Goal: Find contact information: Find contact information

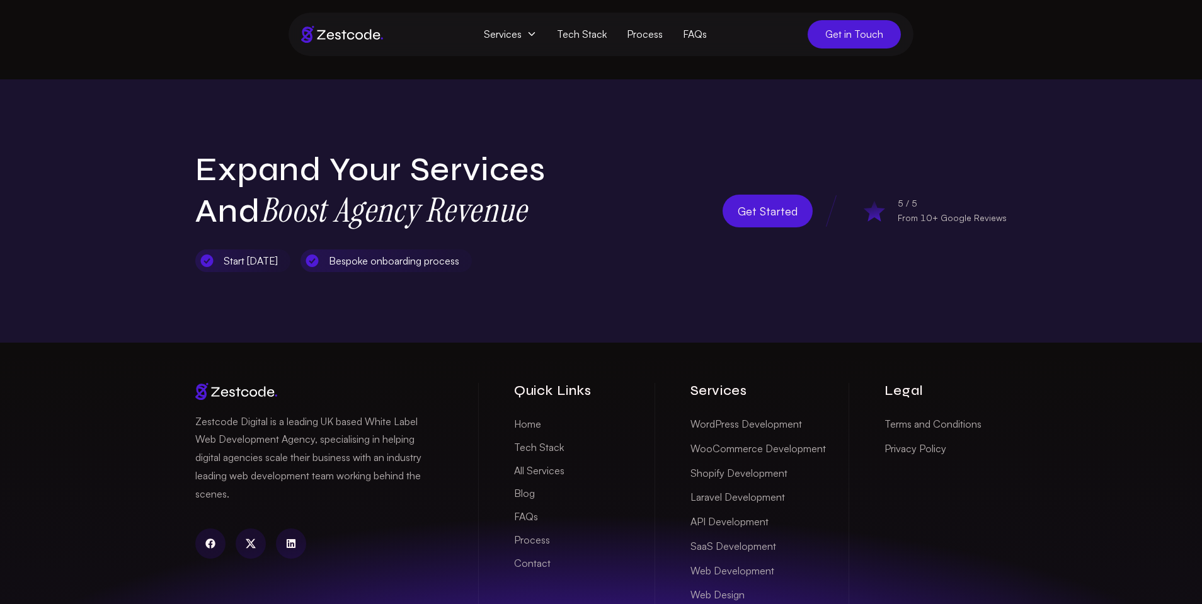
scroll to position [4143, 0]
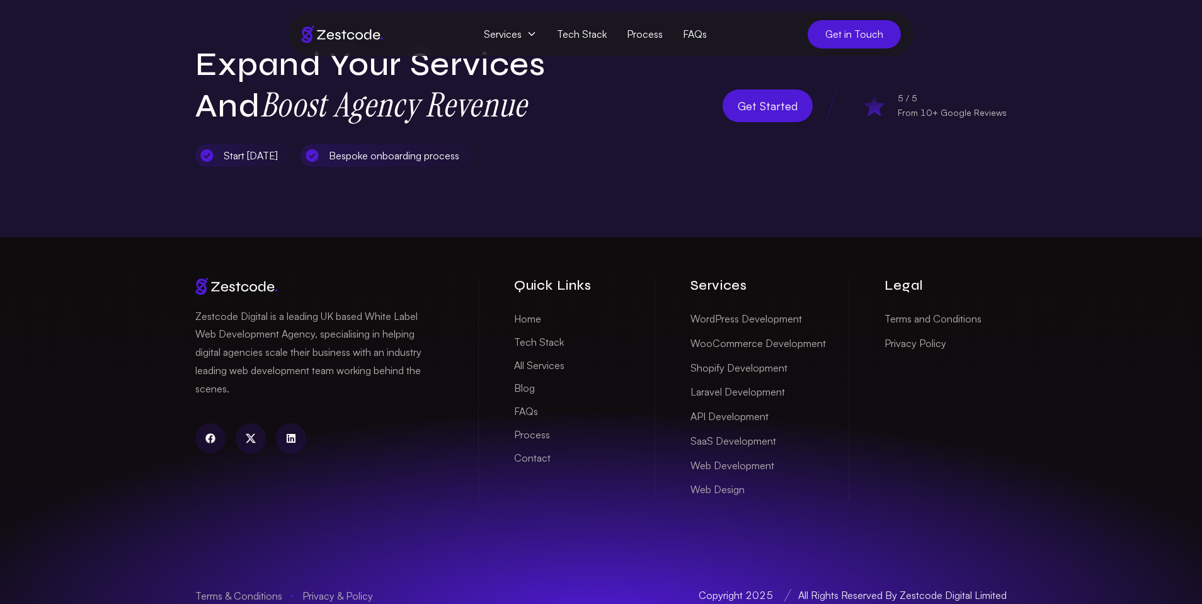
click at [751, 456] on link "Web Development" at bounding box center [732, 466] width 84 height 20
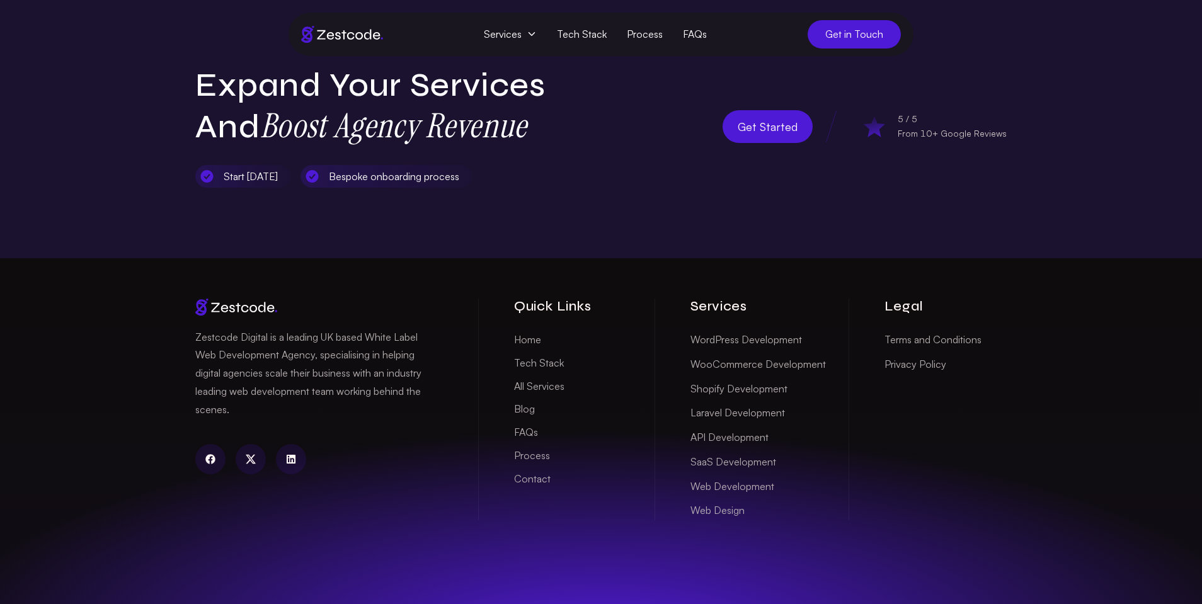
scroll to position [4141, 0]
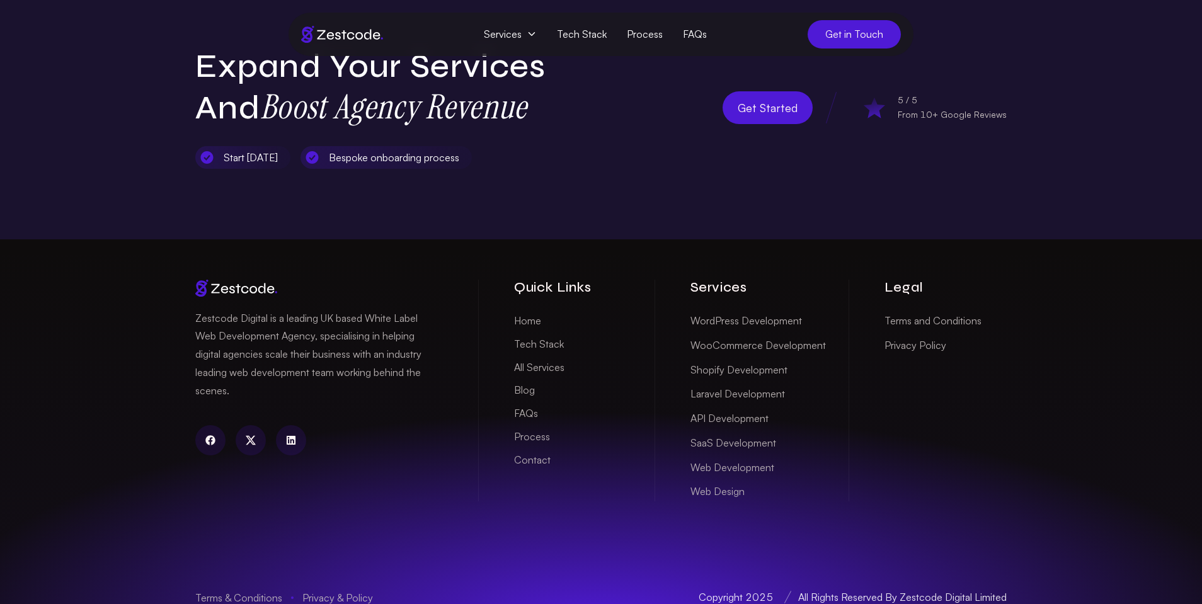
click at [765, 311] on link "WordPress Development" at bounding box center [745, 321] width 111 height 20
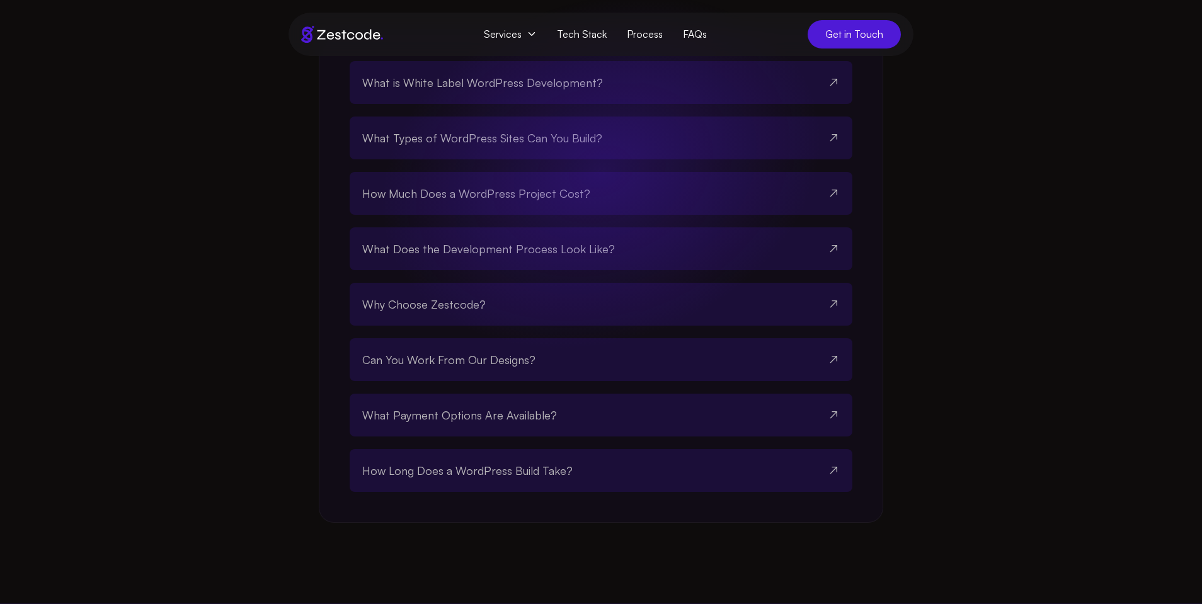
scroll to position [2447, 0]
click at [818, 212] on button "How Much Does a WordPress Project Cost?" at bounding box center [600, 190] width 477 height 43
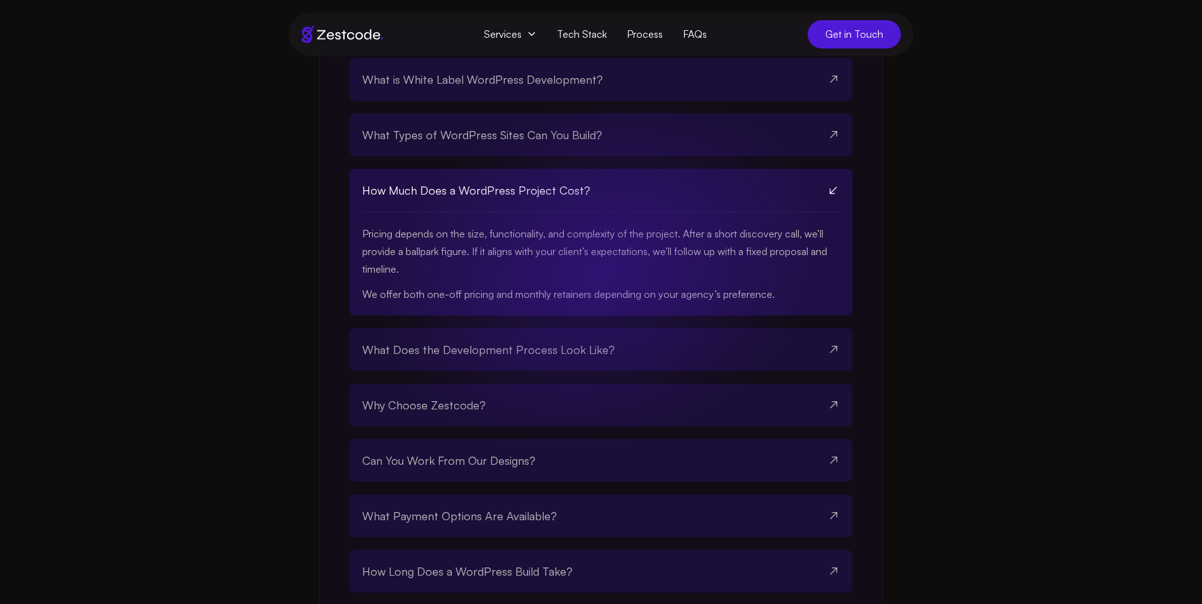
click at [773, 156] on button "What Types of WordPress Sites Can You Build?" at bounding box center [600, 134] width 477 height 43
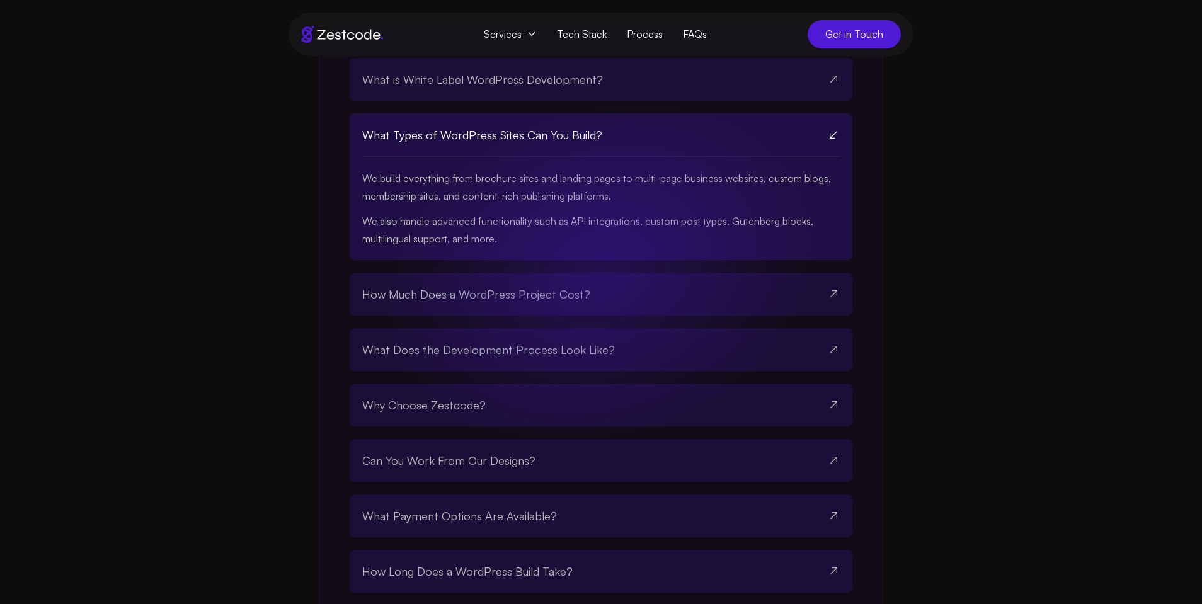
click at [758, 101] on button "What is White Label WordPress Development?" at bounding box center [600, 79] width 477 height 43
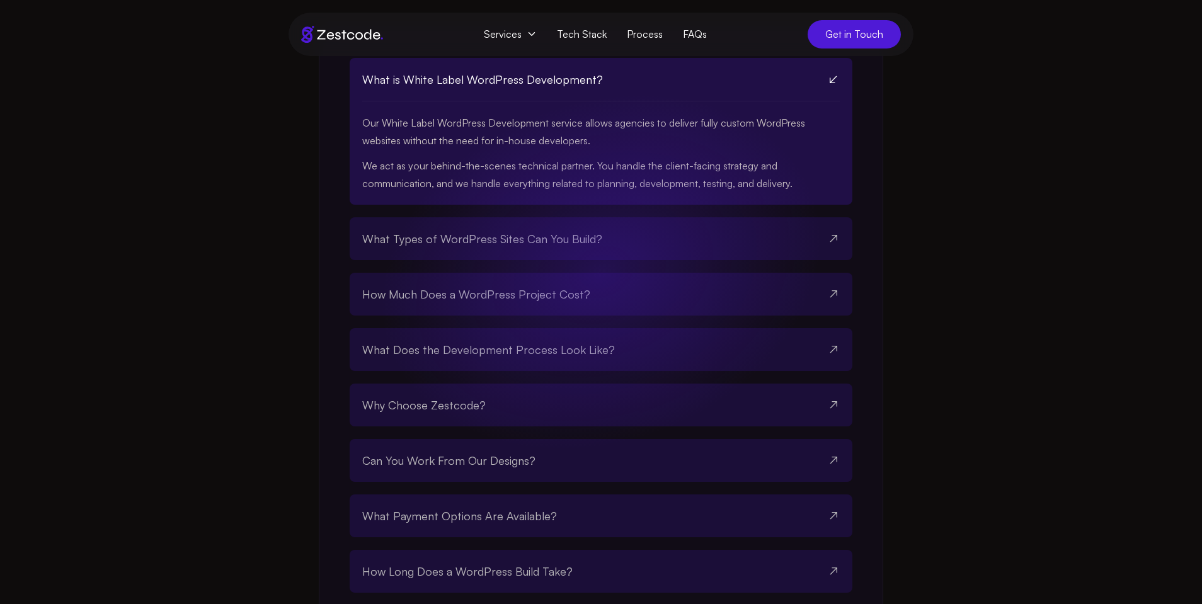
click at [729, 260] on button "What Types of WordPress Sites Can You Build?" at bounding box center [600, 238] width 477 height 43
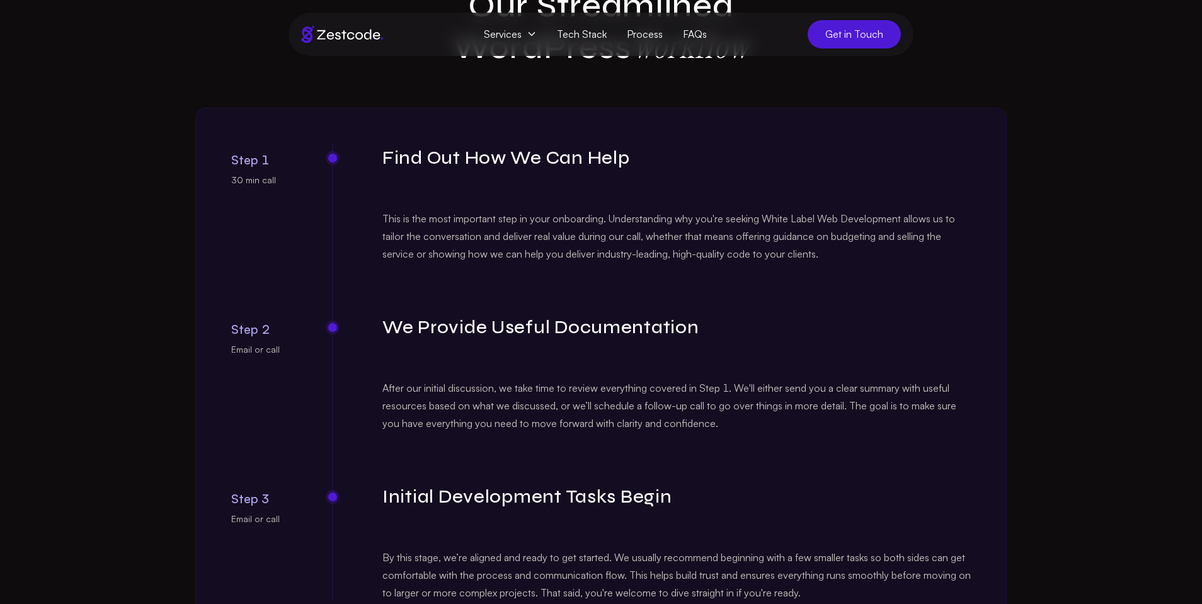
scroll to position [1651, 0]
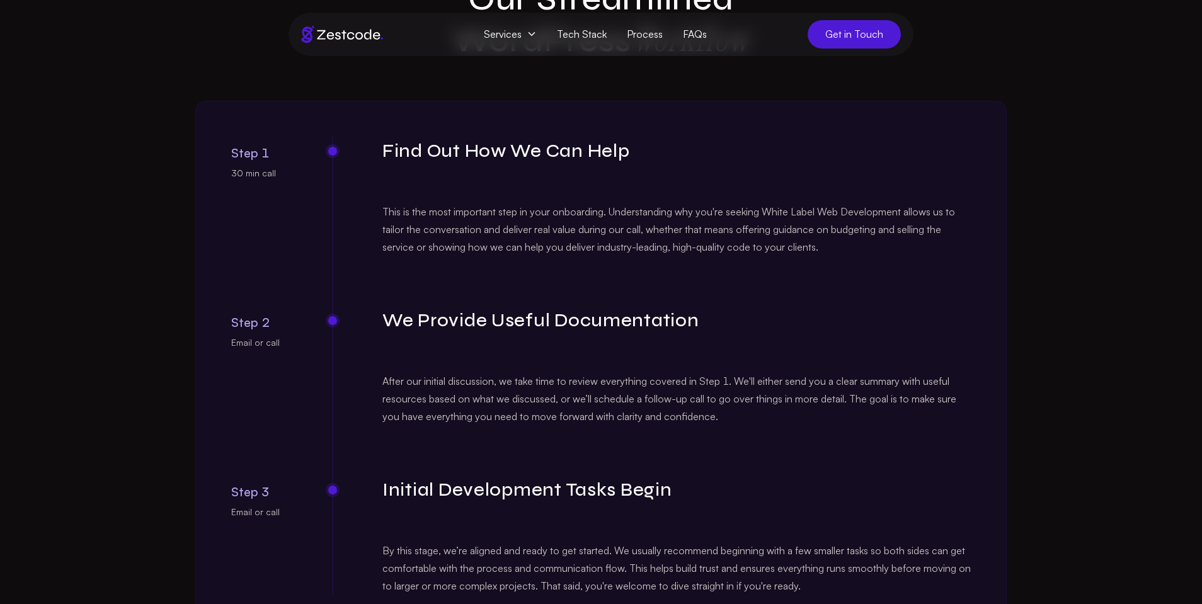
click at [858, 39] on span "Get in Touch" at bounding box center [853, 34] width 93 height 28
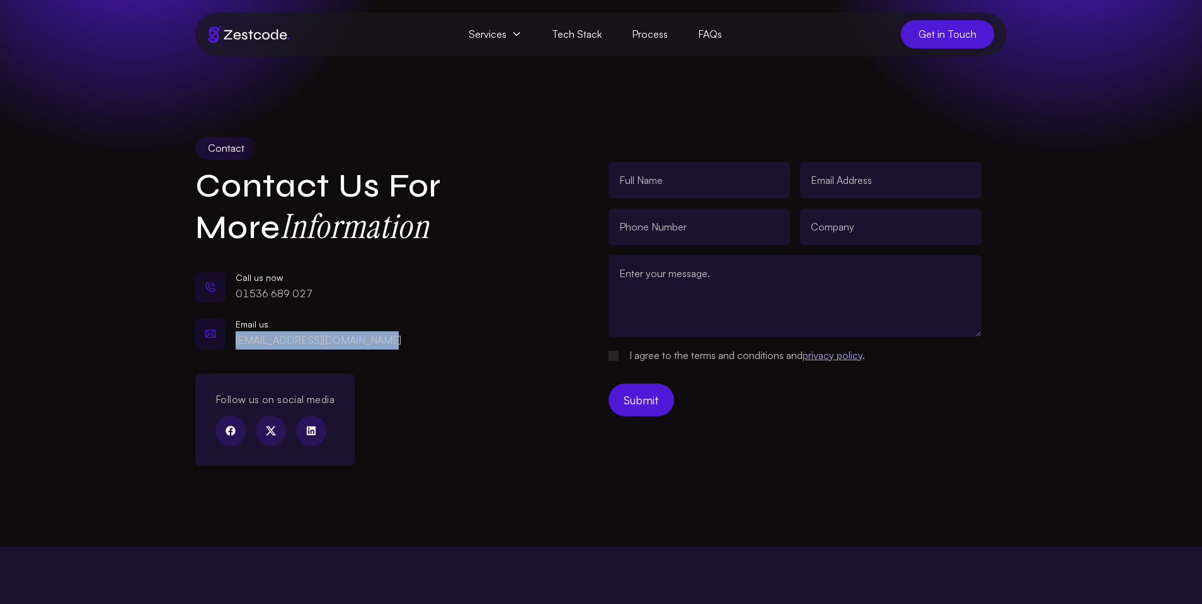
drag, startPoint x: 365, startPoint y: 345, endPoint x: 236, endPoint y: 343, distance: 129.8
click at [236, 343] on div "Email us [EMAIL_ADDRESS][DOMAIN_NAME]" at bounding box center [356, 333] width 322 height 39
copy link "partnerships@zestcode.co.uk"
click at [845, 118] on section "Contact Contact Us for More Information Call us now 01536 689 027 Email us part…" at bounding box center [601, 261] width 1202 height 410
click at [594, 35] on link "Tech Stack" at bounding box center [577, 34] width 80 height 28
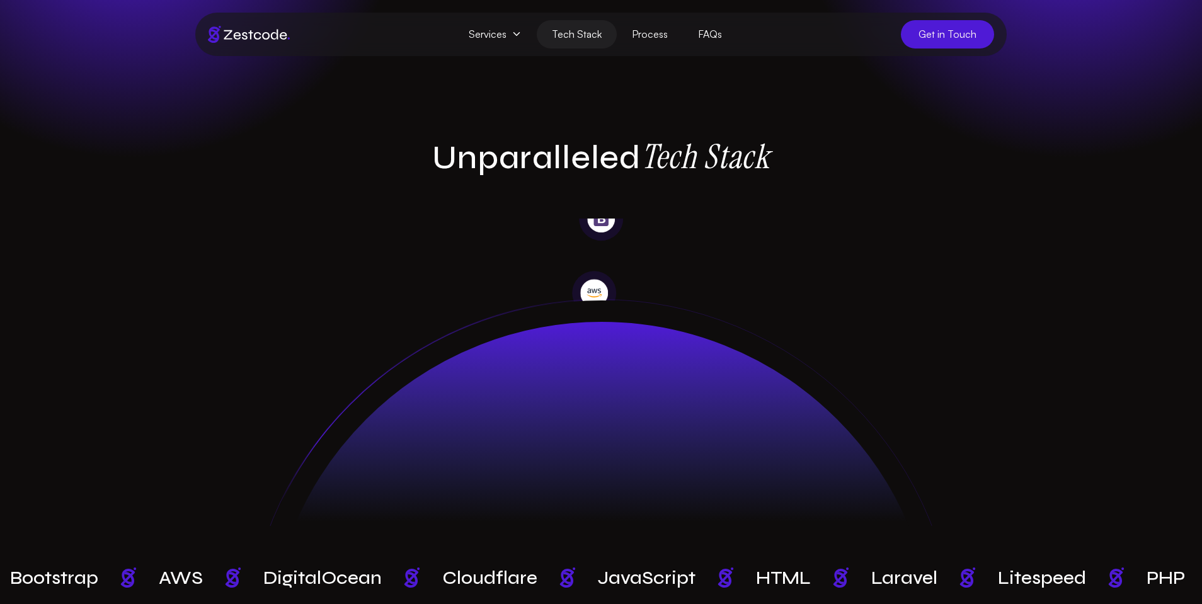
click at [520, 37] on icon at bounding box center [516, 34] width 10 height 10
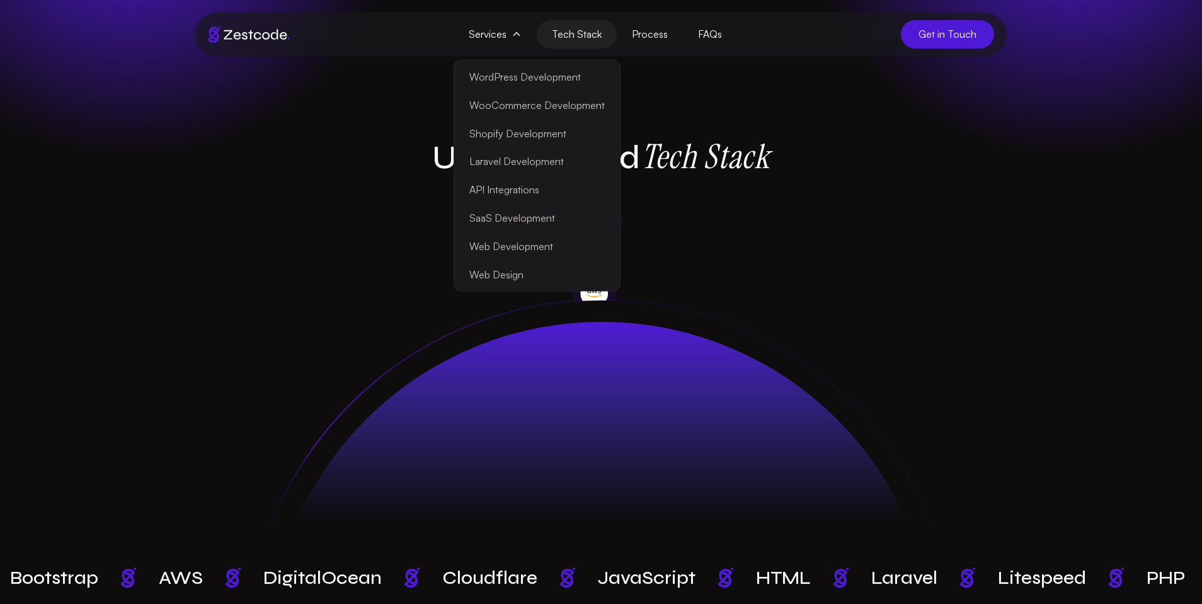
click at [542, 75] on link "WordPress Development" at bounding box center [537, 77] width 161 height 28
